Goal: Task Accomplishment & Management: Manage account settings

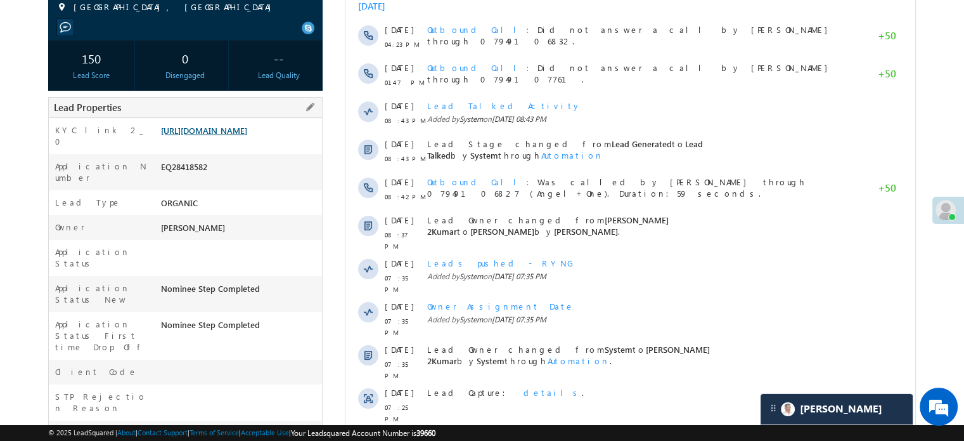
scroll to position [190, 0]
click at [247, 136] on link "https://angelbroking1-pk3em7sa.customui-test.leadsquared.com?leadId=743cf18f-96…" at bounding box center [204, 130] width 86 height 11
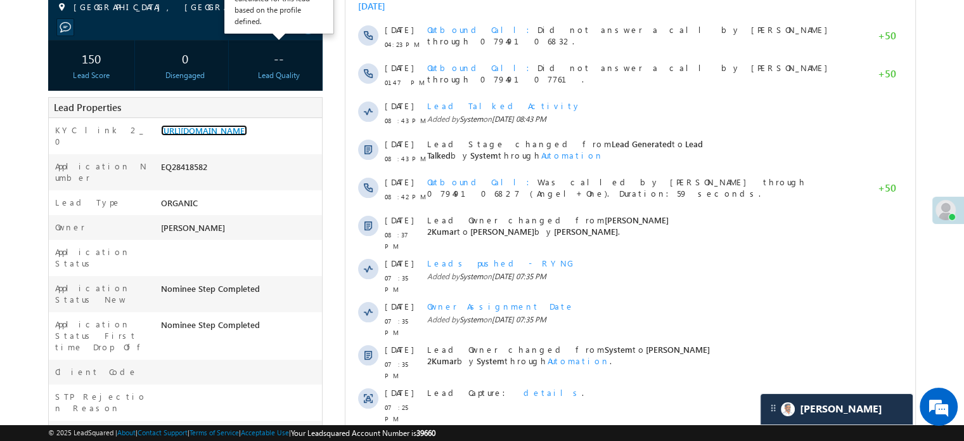
scroll to position [0, 0]
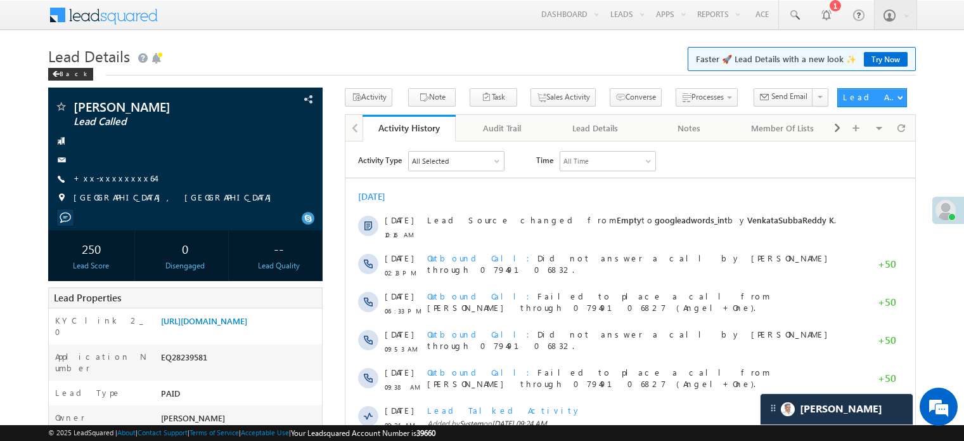
scroll to position [63, 0]
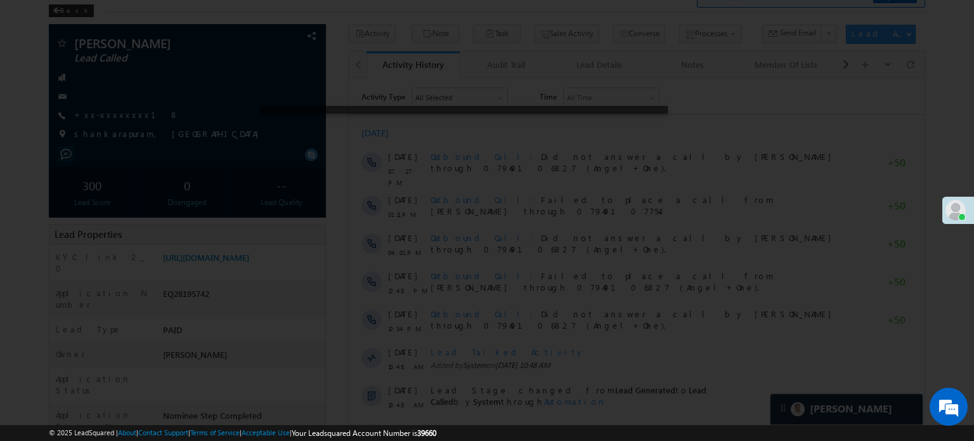
scroll to position [63, 0]
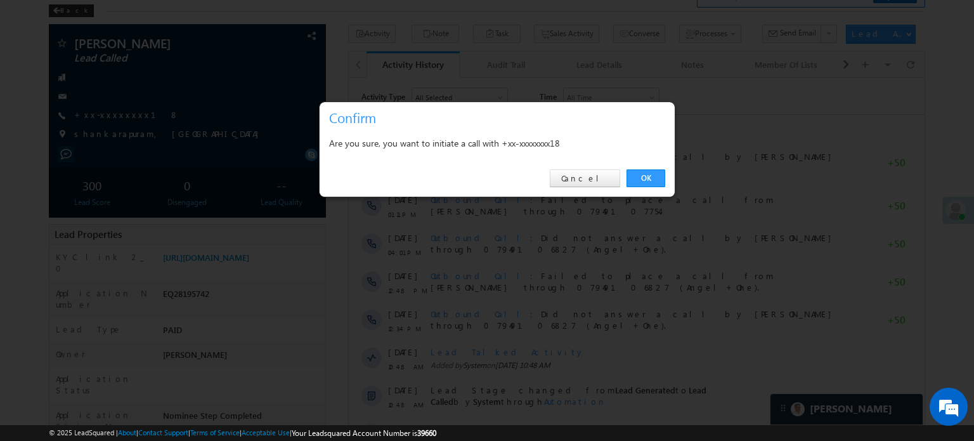
click at [650, 165] on div "OK Cancel" at bounding box center [497, 178] width 355 height 36
click at [645, 172] on link "OK" at bounding box center [645, 178] width 39 height 18
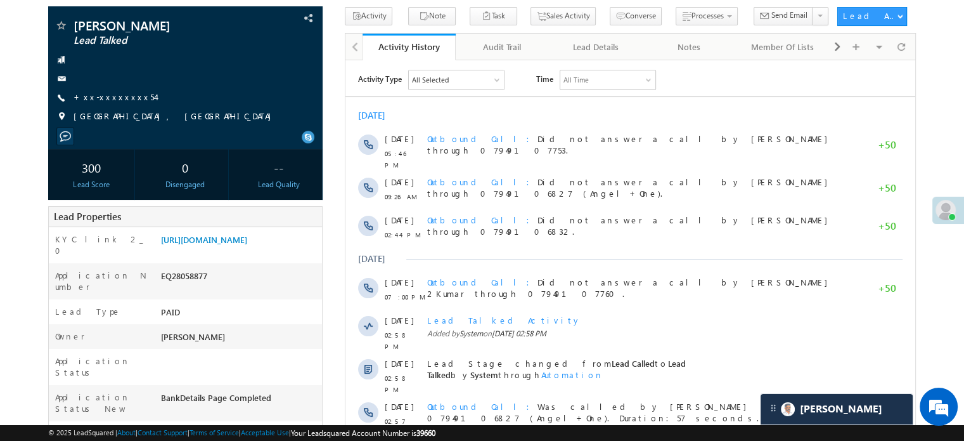
scroll to position [63, 0]
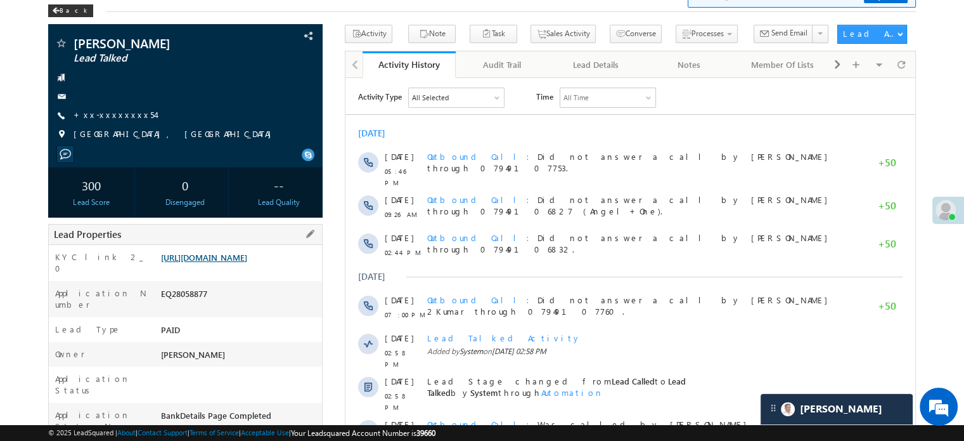
click at [217, 262] on link "https://angelbroking1-pk3em7sa.customui-test.leadsquared.com?leadId=6212afe5-3f…" at bounding box center [204, 257] width 86 height 11
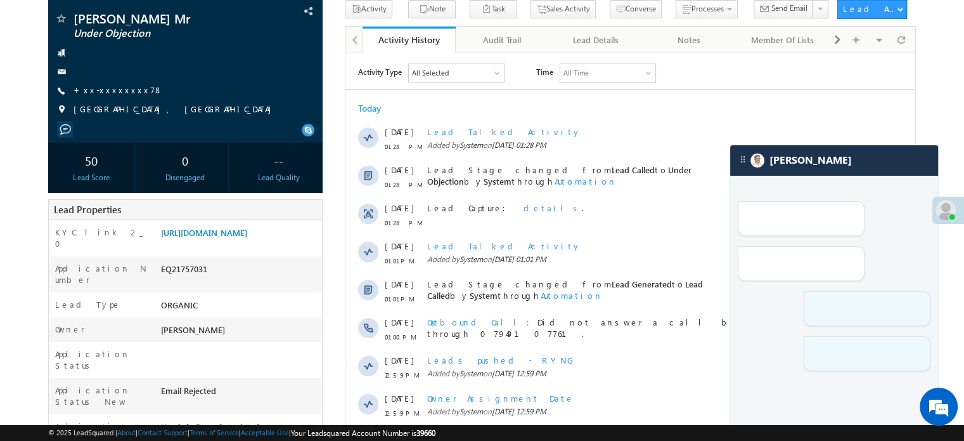
scroll to position [63, 0]
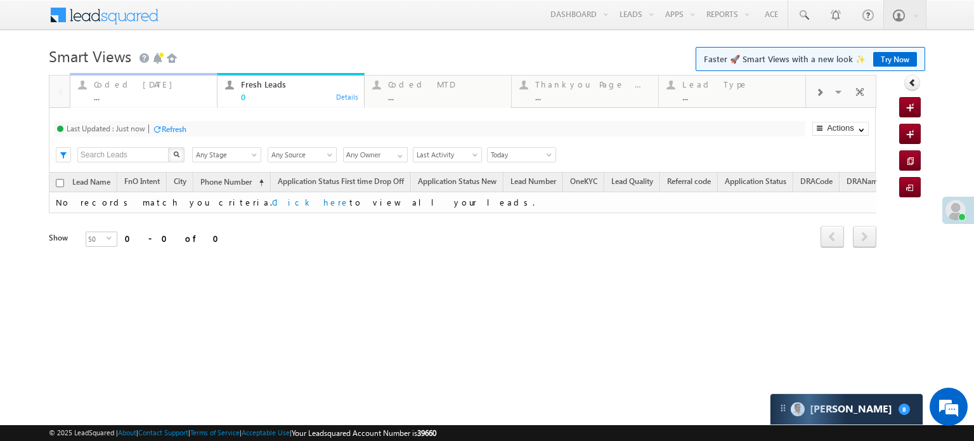
click at [132, 100] on div "..." at bounding box center [151, 97] width 115 height 10
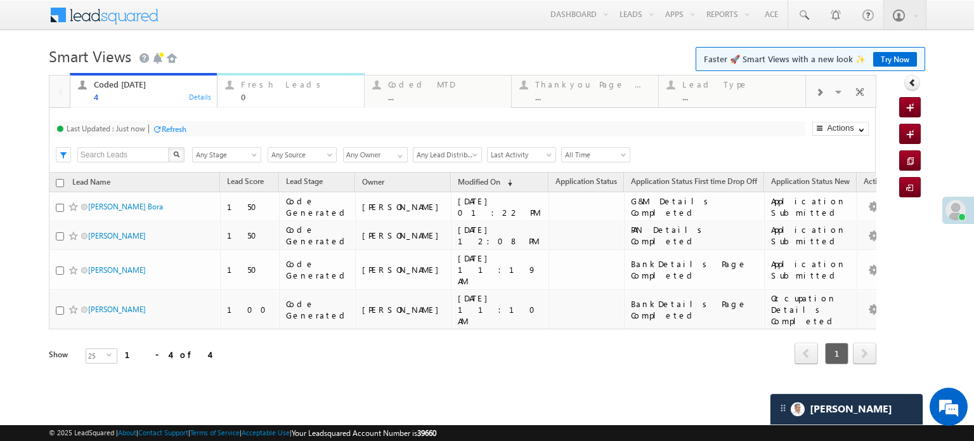
click at [271, 82] on div "Fresh Leads" at bounding box center [298, 84] width 115 height 10
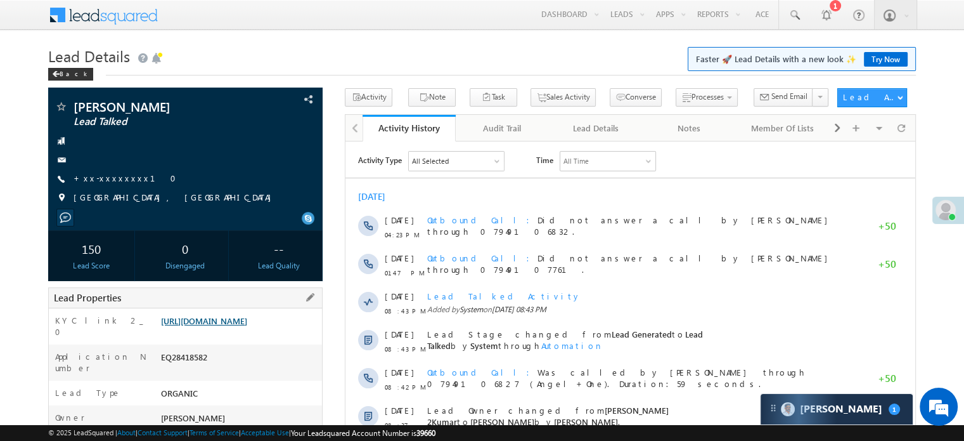
click at [169, 326] on link "https://angelbroking1-pk3em7sa.customui-test.leadsquared.com?leadId=743cf18f-96…" at bounding box center [204, 320] width 86 height 11
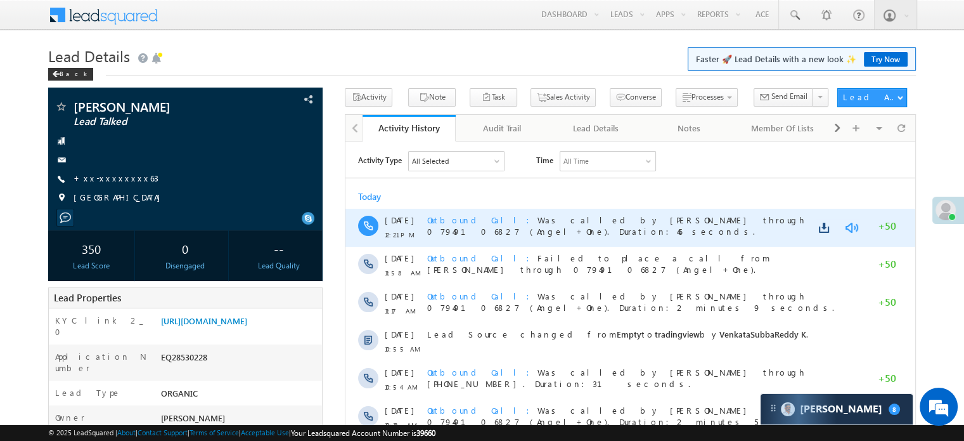
click at [852, 224] on link at bounding box center [851, 227] width 15 height 13
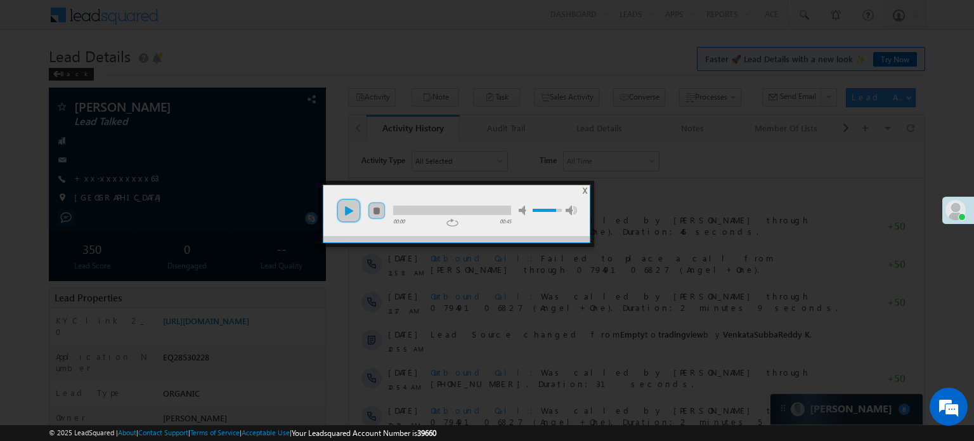
click at [351, 210] on link "play" at bounding box center [348, 210] width 25 height 25
click at [422, 205] on div at bounding box center [452, 210] width 118 height 10
click at [658, 309] on div at bounding box center [487, 220] width 974 height 441
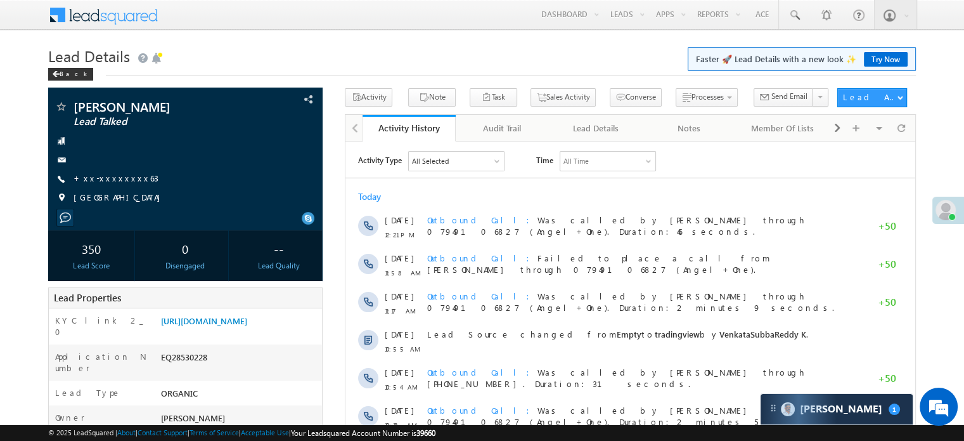
scroll to position [6423, 0]
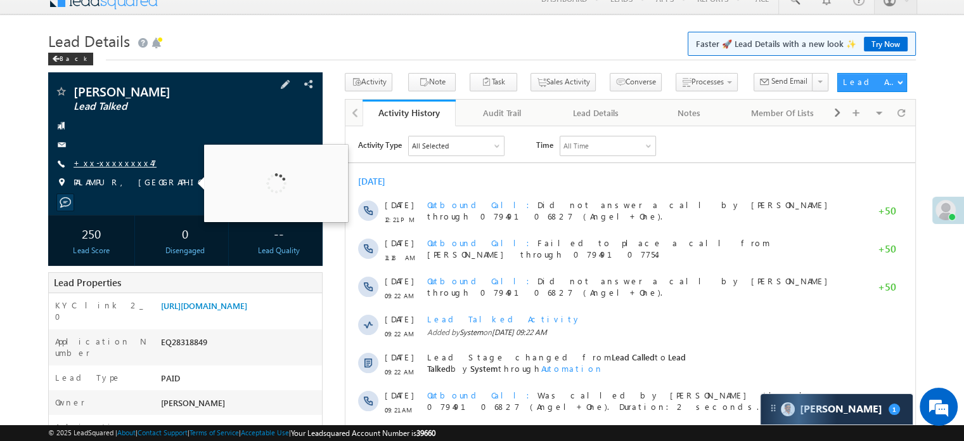
click at [124, 162] on link "+xx-xxxxxxxx47" at bounding box center [115, 162] width 83 height 11
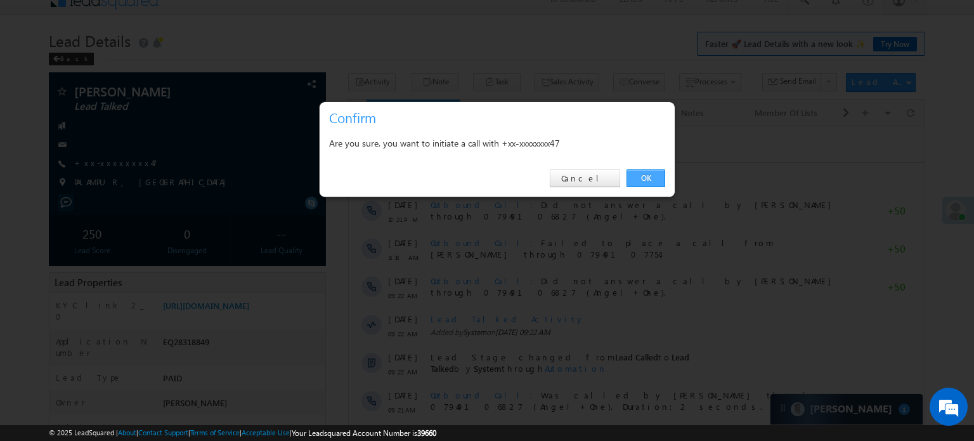
click at [647, 179] on link "OK" at bounding box center [645, 178] width 39 height 18
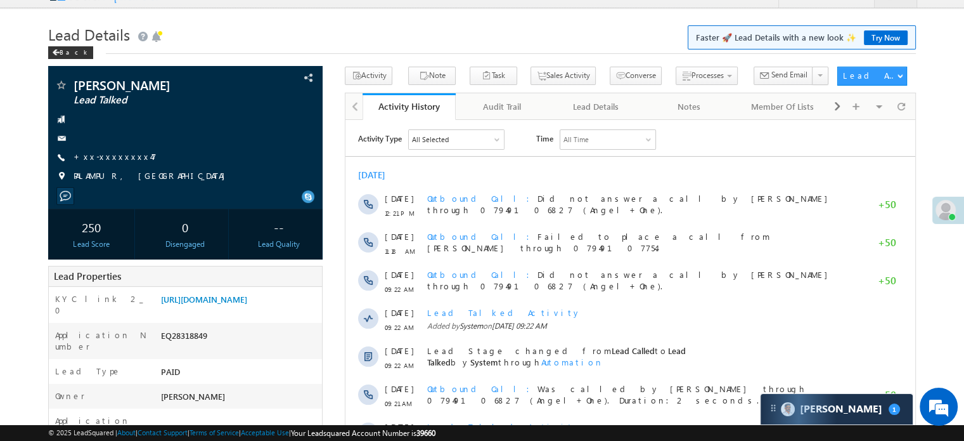
scroll to position [15, 0]
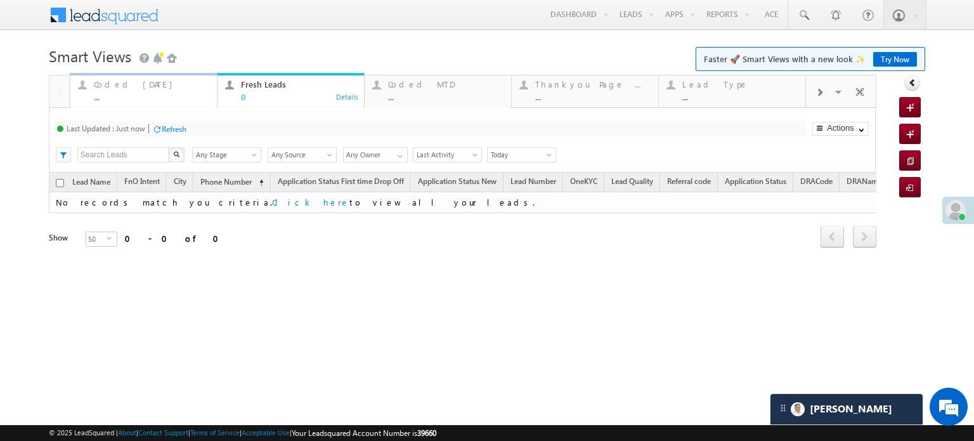
click at [151, 84] on div "Coded Today" at bounding box center [151, 84] width 115 height 10
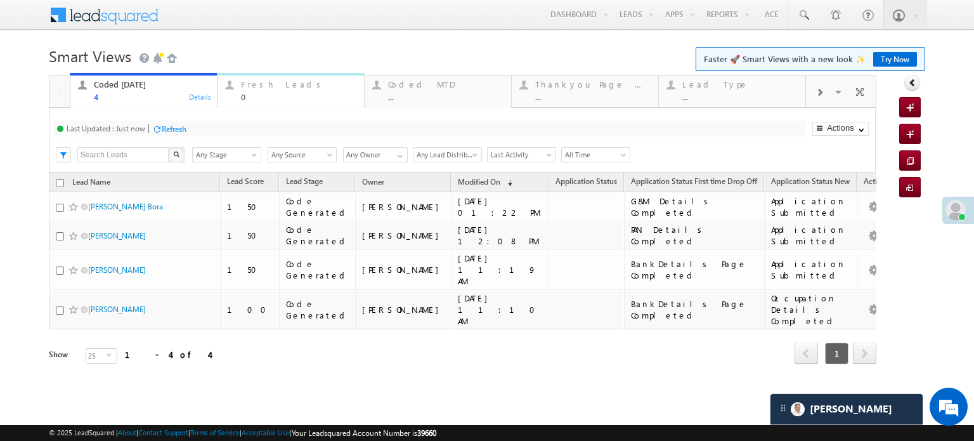
click at [279, 87] on div "Fresh Leads" at bounding box center [298, 84] width 115 height 10
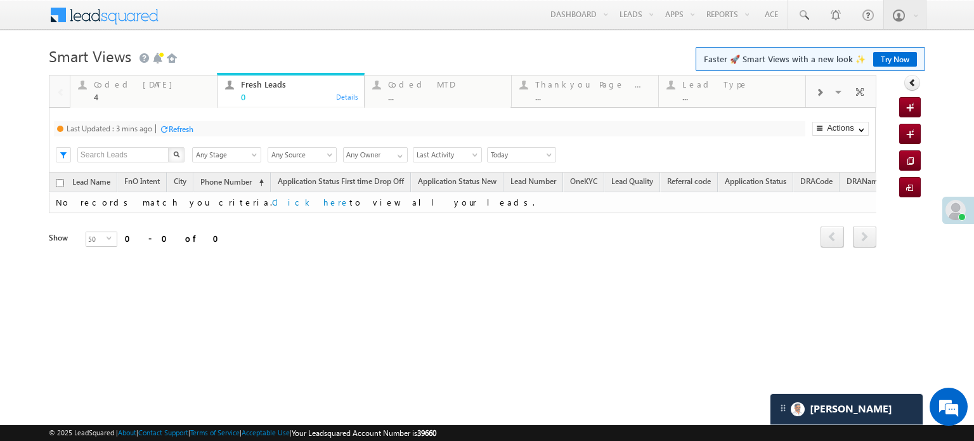
click at [178, 131] on div "Refresh" at bounding box center [181, 129] width 25 height 10
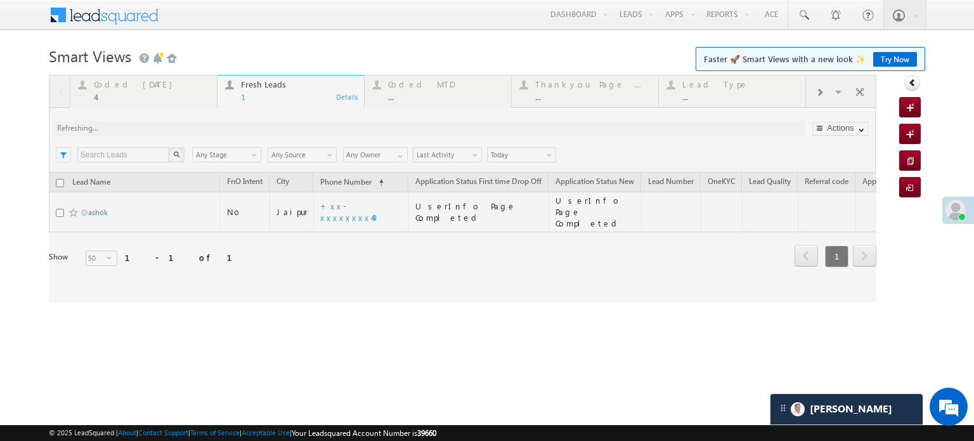
scroll to position [6423, 0]
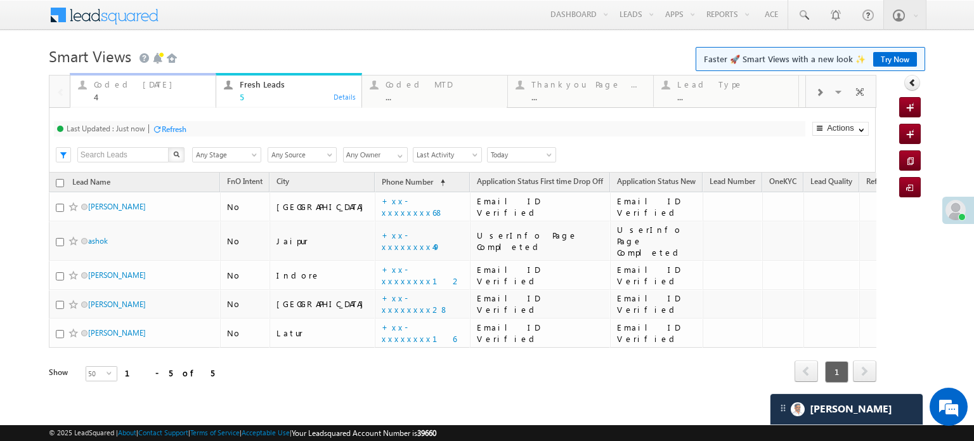
click at [149, 93] on div "4" at bounding box center [151, 97] width 114 height 10
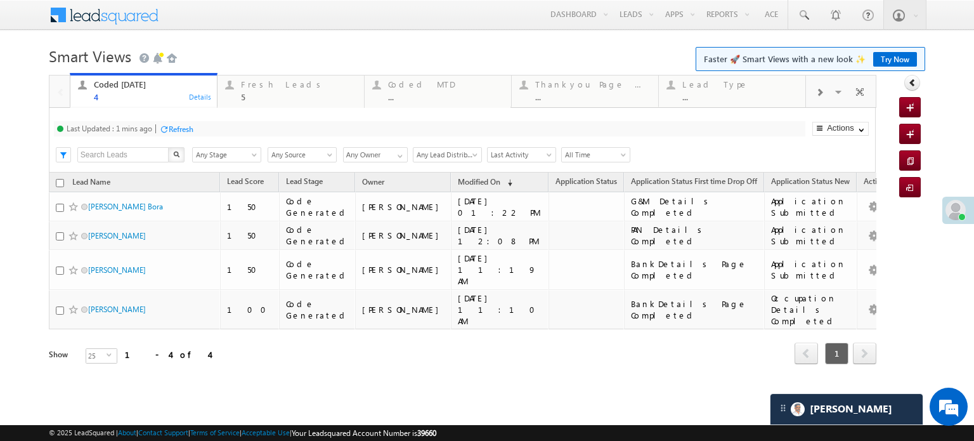
click at [186, 131] on div "Refresh" at bounding box center [181, 129] width 25 height 10
click at [178, 129] on div "Refresh" at bounding box center [174, 129] width 25 height 10
click at [224, 134] on div "Refresh" at bounding box center [217, 128] width 34 height 12
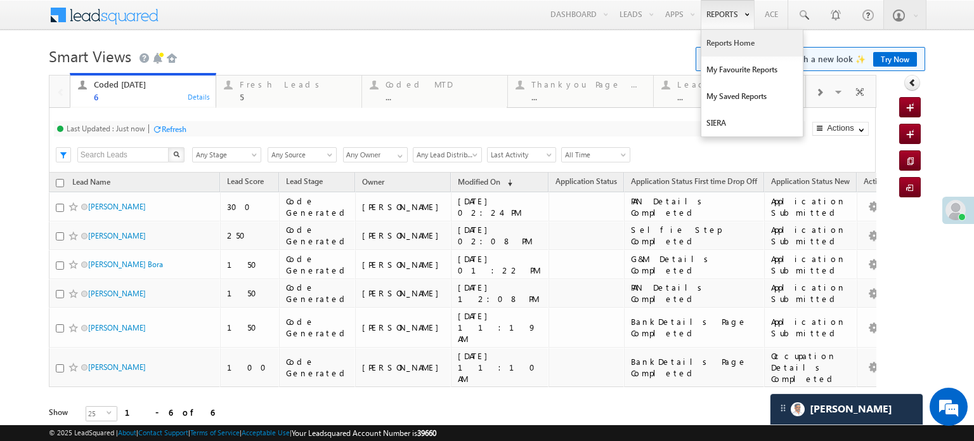
click at [713, 41] on link "Reports Home" at bounding box center [751, 43] width 101 height 27
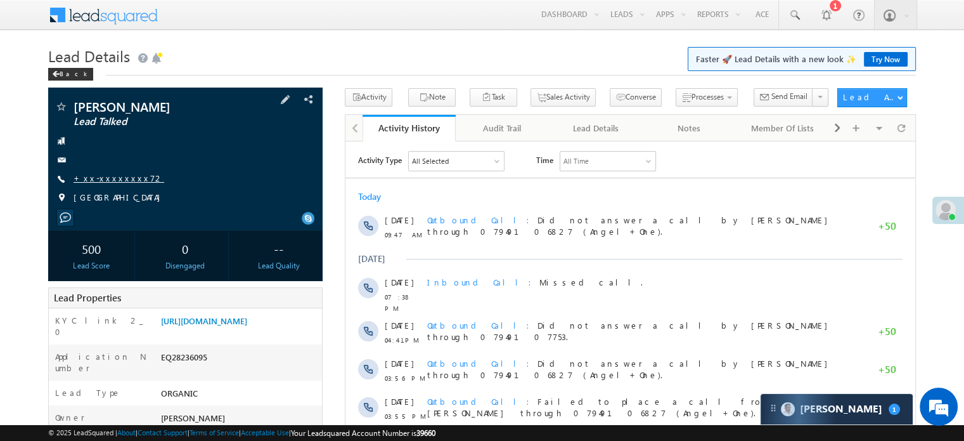
click at [108, 172] on link "+xx-xxxxxxxx72" at bounding box center [119, 177] width 91 height 11
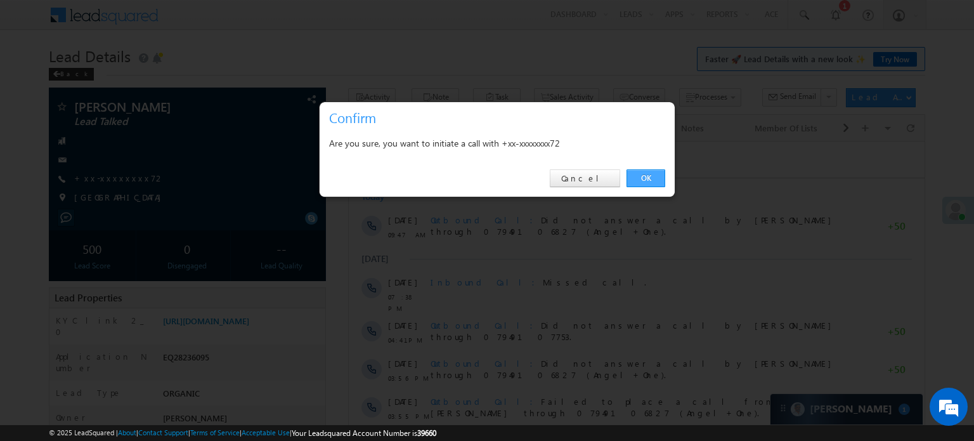
click at [649, 172] on link "OK" at bounding box center [645, 178] width 39 height 18
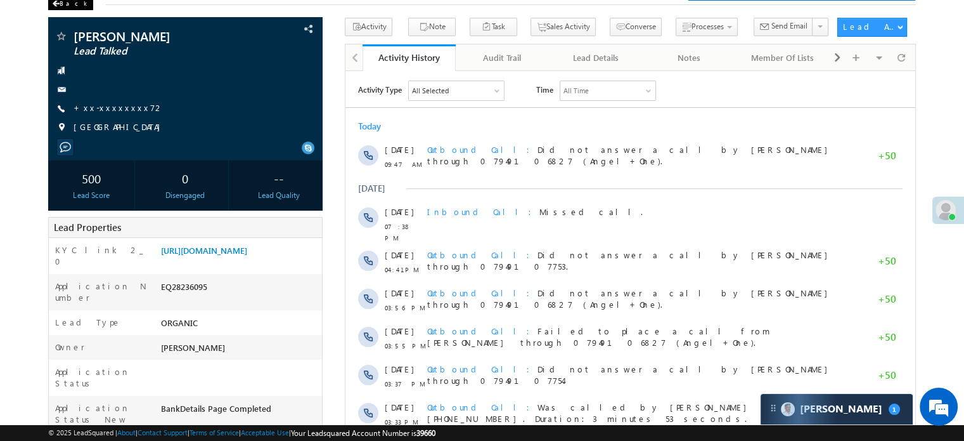
scroll to position [63, 0]
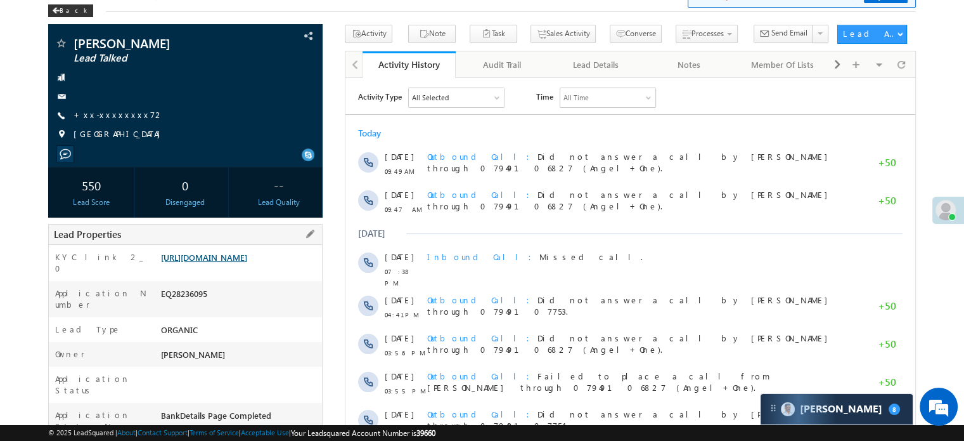
click at [228, 258] on link "https://angelbroking1-pk3em7sa.customui-test.leadsquared.com?leadId=b4d61393-75…" at bounding box center [204, 257] width 86 height 11
click at [98, 120] on link "+xx-xxxxxxxx72" at bounding box center [119, 114] width 91 height 11
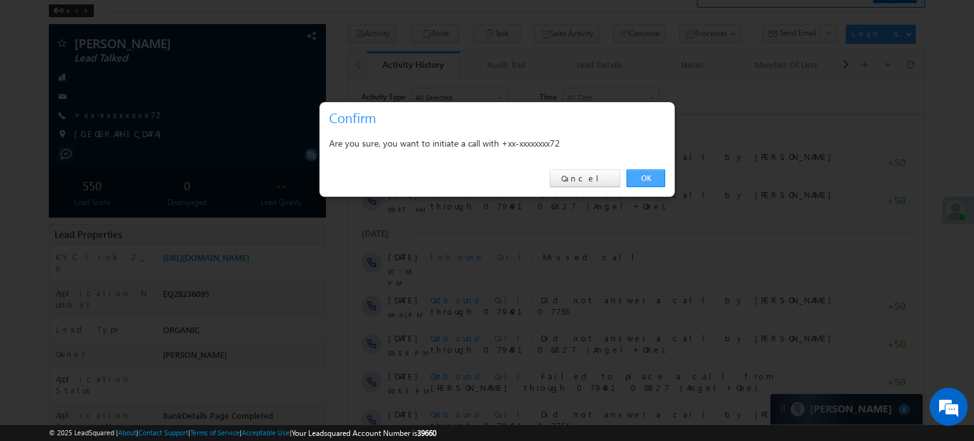
click at [650, 176] on link "OK" at bounding box center [645, 178] width 39 height 18
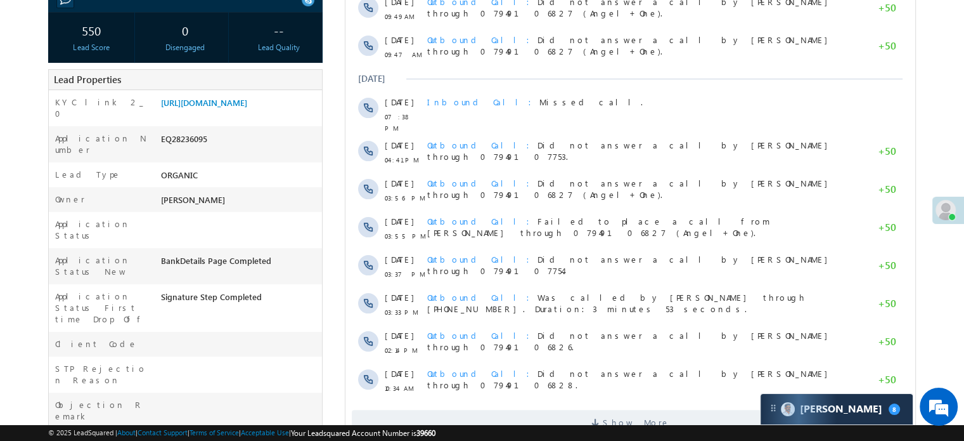
scroll to position [136, 0]
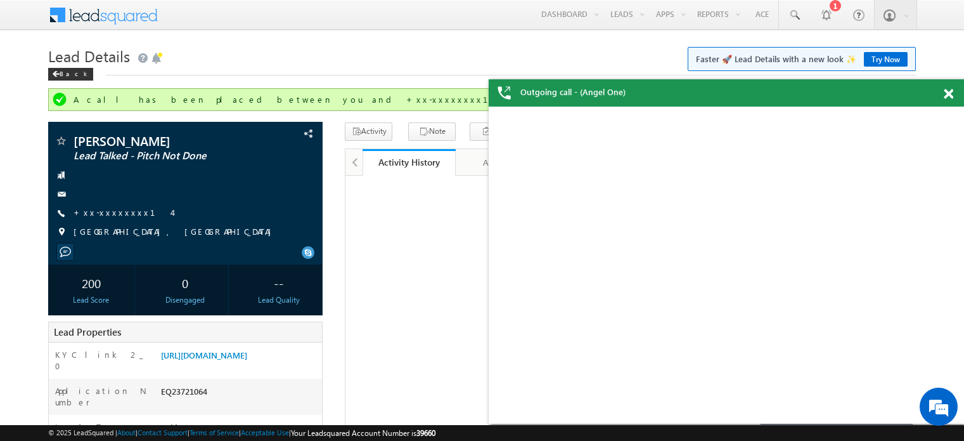
scroll to position [63, 0]
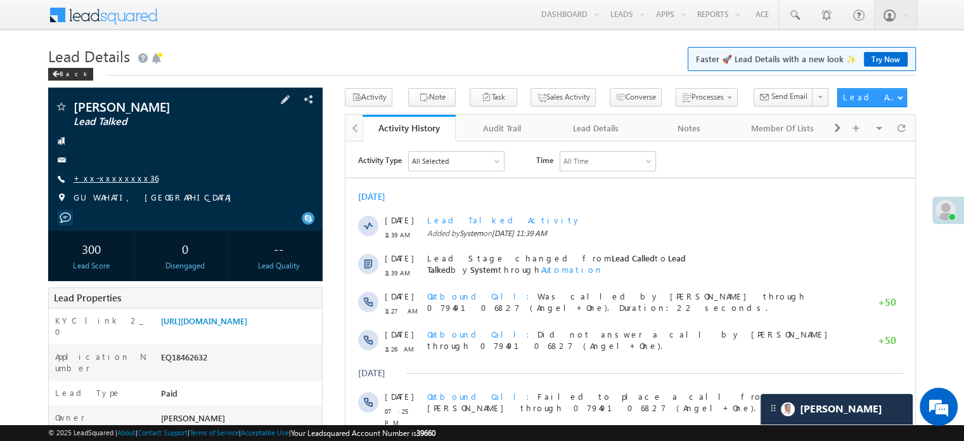
click at [106, 183] on link "+xx-xxxxxxxx36" at bounding box center [116, 177] width 85 height 11
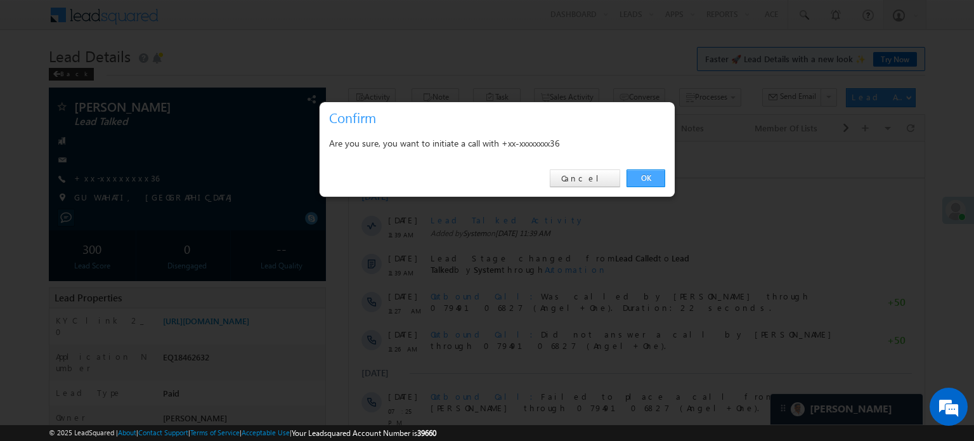
click at [636, 176] on link "OK" at bounding box center [645, 178] width 39 height 18
